Goal: Find specific page/section: Find specific page/section

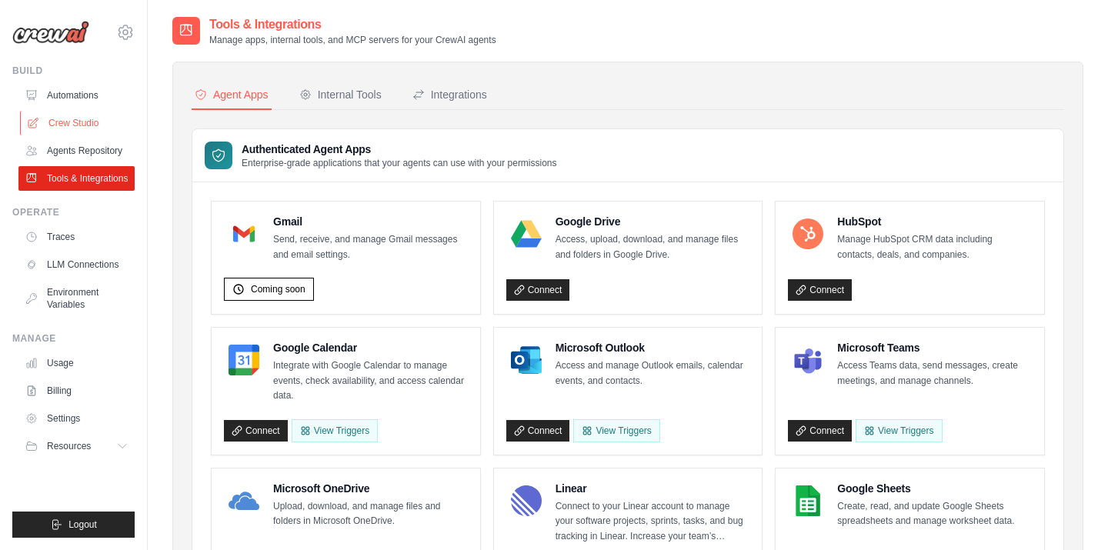
click at [100, 122] on link "Crew Studio" at bounding box center [78, 123] width 116 height 25
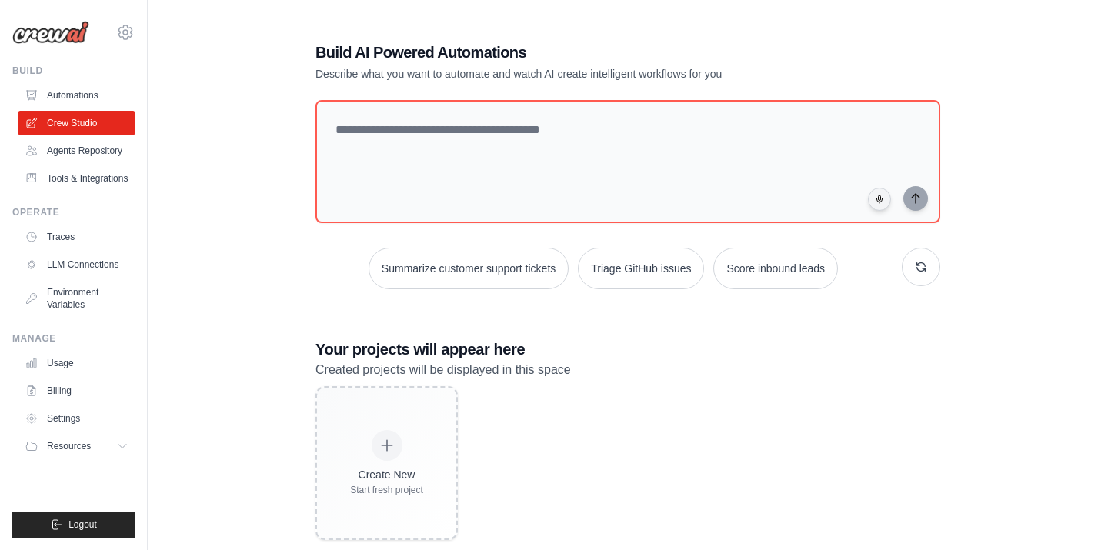
click at [99, 93] on link "Automations" at bounding box center [76, 95] width 116 height 25
